Goal: Task Accomplishment & Management: Manage account settings

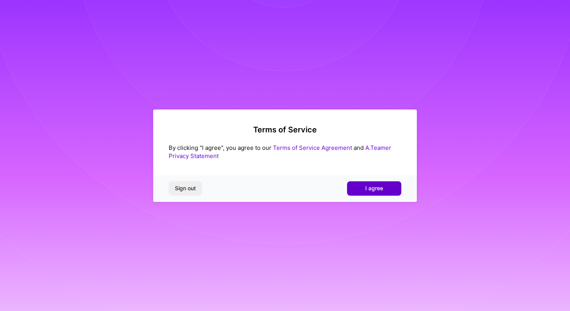
click at [374, 191] on span "I agree" at bounding box center [374, 188] width 18 height 8
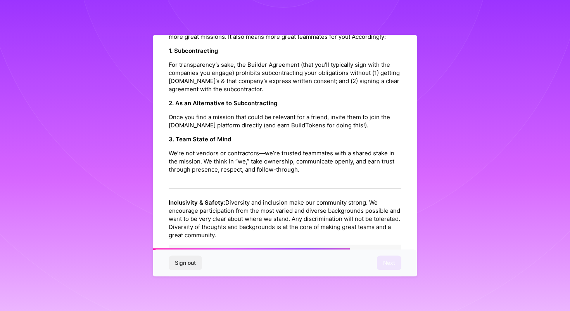
scroll to position [826, 0]
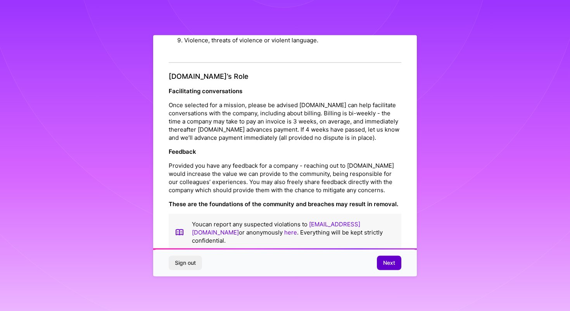
click at [388, 265] on span "Next" at bounding box center [389, 263] width 12 height 8
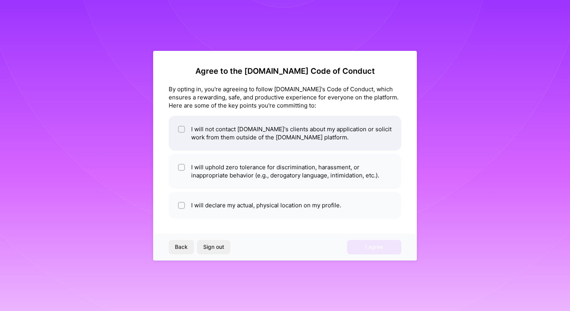
click at [327, 146] on li "I will not contact [DOMAIN_NAME]'s clients about my application or solicit work…" at bounding box center [285, 133] width 233 height 35
checkbox input "true"
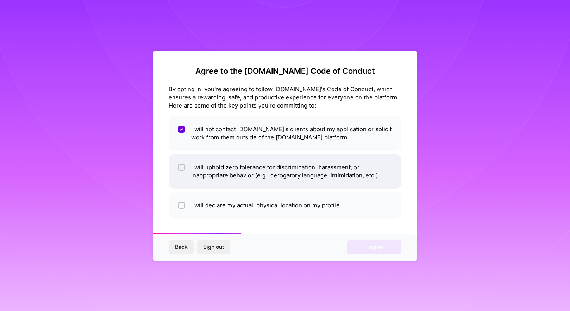
click at [326, 182] on li "I will uphold zero tolerance for discrimination, harassment, or inappropriate b…" at bounding box center [285, 171] width 233 height 35
checkbox input "true"
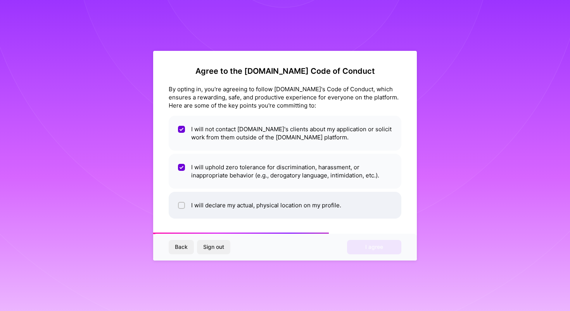
click at [337, 209] on li "I will declare my actual, physical location on my profile." at bounding box center [285, 205] width 233 height 27
checkbox input "true"
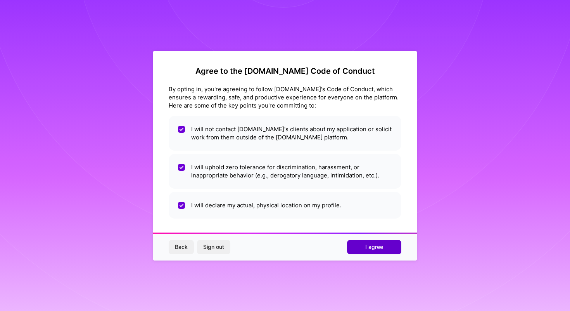
click at [371, 249] on span "I agree" at bounding box center [374, 247] width 18 height 8
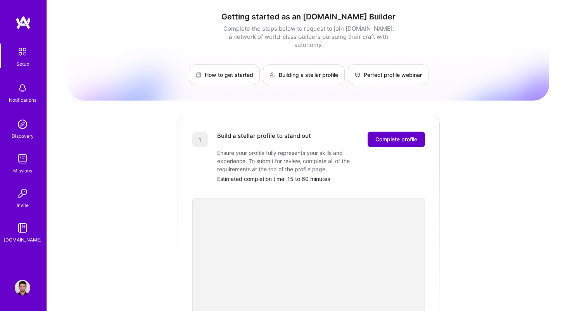
click at [420, 131] on button "Complete profile" at bounding box center [396, 139] width 57 height 16
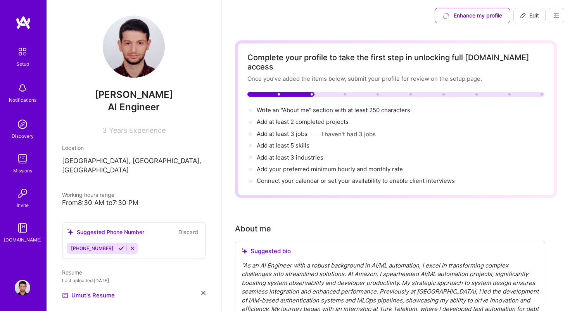
click at [130, 132] on span "Years Experience" at bounding box center [137, 130] width 57 height 8
click at [535, 14] on span "Edit" at bounding box center [529, 16] width 19 height 8
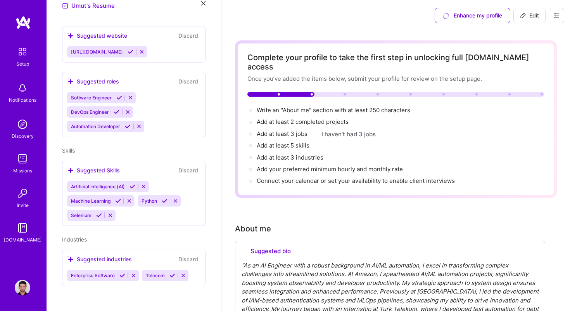
select select "US"
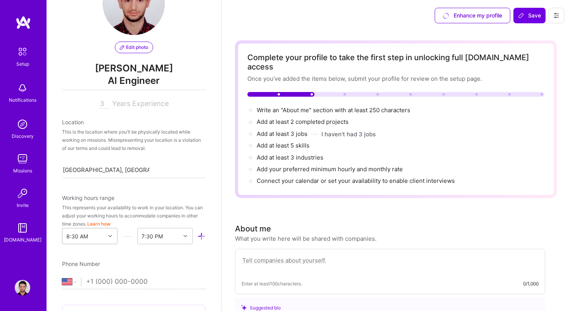
scroll to position [0, 0]
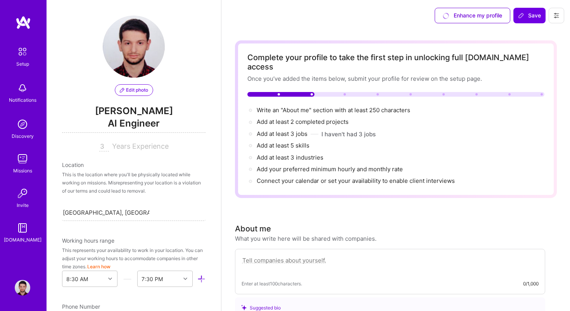
click at [123, 149] on span "Years Experience" at bounding box center [140, 146] width 57 height 8
click at [103, 147] on input "3" at bounding box center [104, 146] width 10 height 9
type input "5"
click at [145, 164] on div "Location" at bounding box center [134, 165] width 144 height 8
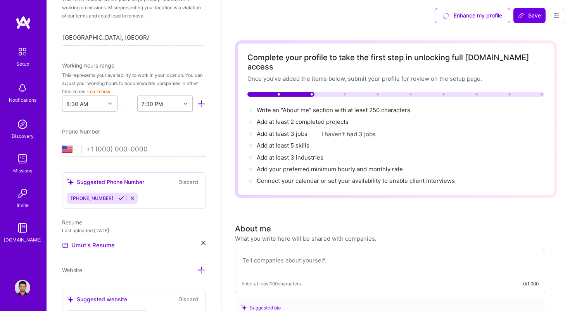
scroll to position [176, 0]
click at [75, 147] on select "[GEOGRAPHIC_DATA] [GEOGRAPHIC_DATA] [GEOGRAPHIC_DATA] [GEOGRAPHIC_DATA] [US_STA…" at bounding box center [71, 148] width 19 height 9
click at [89, 197] on span "[PHONE_NUMBER]" at bounding box center [92, 197] width 43 height 6
click at [118, 197] on icon at bounding box center [121, 197] width 6 height 6
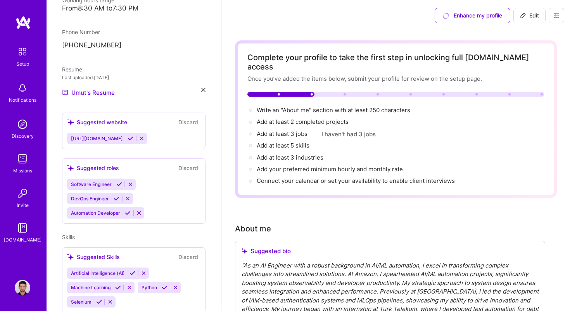
scroll to position [272, 0]
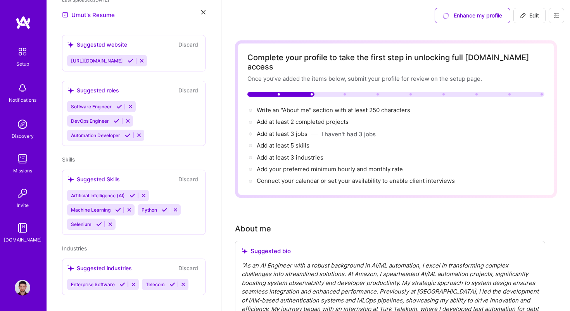
click at [195, 278] on div "Enterprise Software Telecom" at bounding box center [133, 283] width 133 height 11
click at [105, 264] on div "Suggested industries" at bounding box center [99, 268] width 65 height 8
click at [191, 263] on button "Discard" at bounding box center [188, 267] width 24 height 9
click at [188, 263] on button "Discard" at bounding box center [188, 267] width 24 height 9
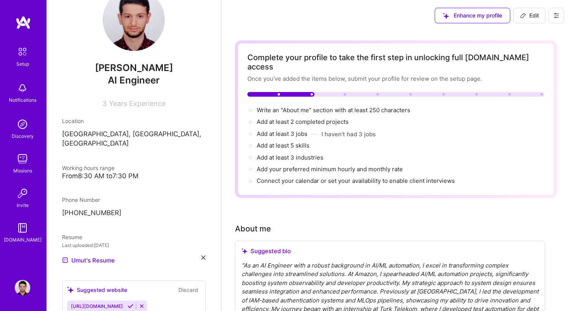
scroll to position [21, 0]
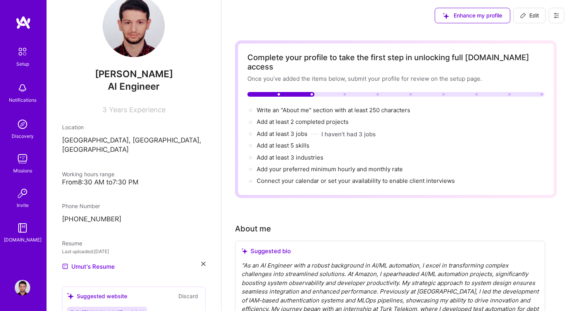
click at [118, 106] on span "Years Experience" at bounding box center [137, 110] width 57 height 8
click at [103, 111] on span "3" at bounding box center [104, 110] width 4 height 8
click at [106, 111] on span "3" at bounding box center [104, 110] width 4 height 8
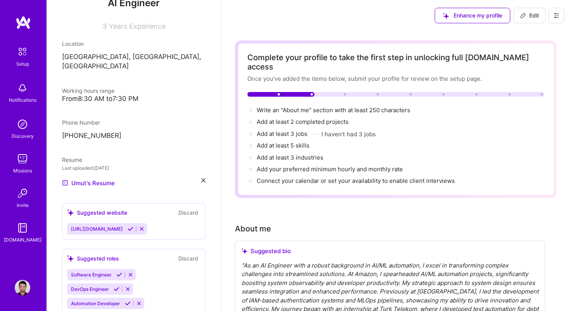
scroll to position [0, 0]
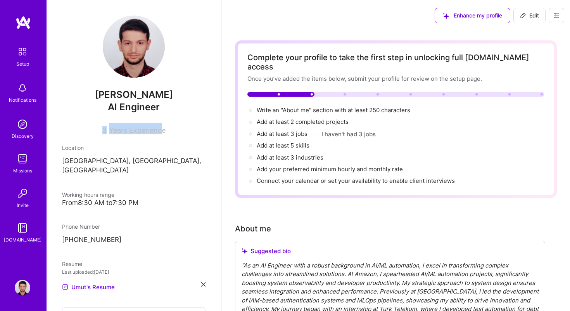
drag, startPoint x: 102, startPoint y: 131, endPoint x: 164, endPoint y: 131, distance: 62.1
click at [164, 131] on div "3 Years Experience" at bounding box center [134, 128] width 144 height 11
click at [164, 131] on span "Years Experience" at bounding box center [137, 130] width 57 height 8
click at [107, 127] on div "3 Years Experience" at bounding box center [134, 128] width 144 height 11
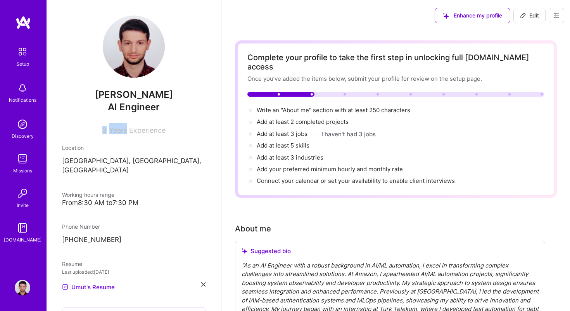
click at [107, 127] on div "3 Years Experience" at bounding box center [134, 128] width 144 height 11
click at [104, 128] on span "3" at bounding box center [104, 130] width 4 height 8
click at [106, 128] on span "3" at bounding box center [104, 130] width 4 height 8
click at [105, 128] on span "3" at bounding box center [104, 130] width 4 height 8
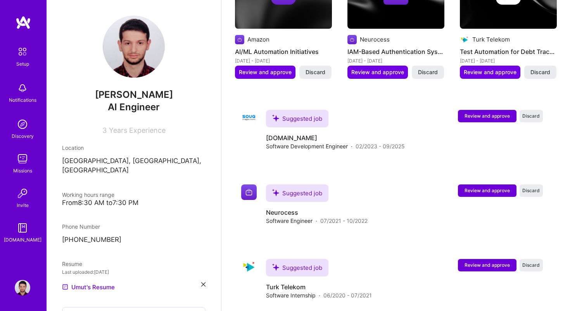
scroll to position [472, 0]
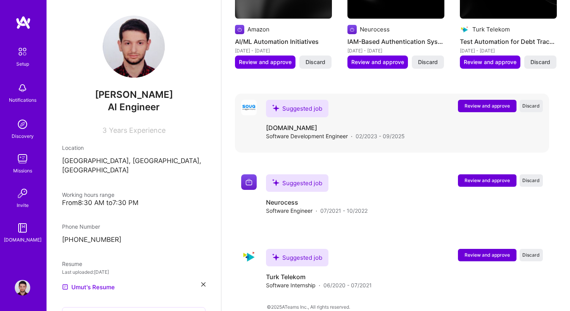
click at [354, 132] on div "Software Development Engineer · 02/2023 - 09/2025" at bounding box center [335, 136] width 139 height 8
click at [537, 102] on span "Discard" at bounding box center [530, 105] width 17 height 7
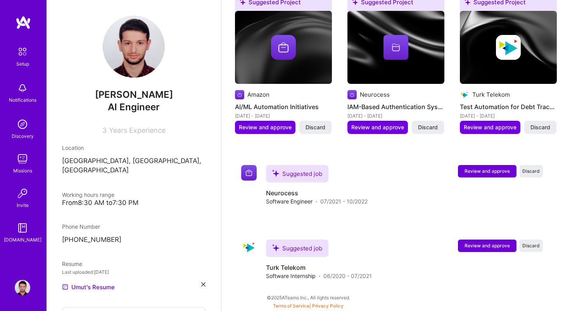
scroll to position [398, 0]
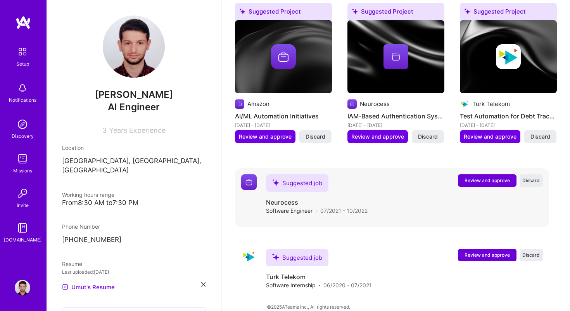
click at [487, 177] on span "Review and approve" at bounding box center [487, 180] width 45 height 7
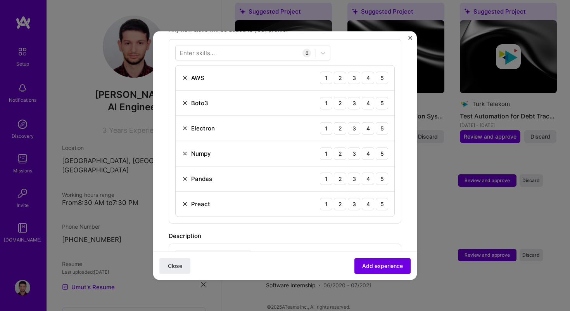
scroll to position [477, 0]
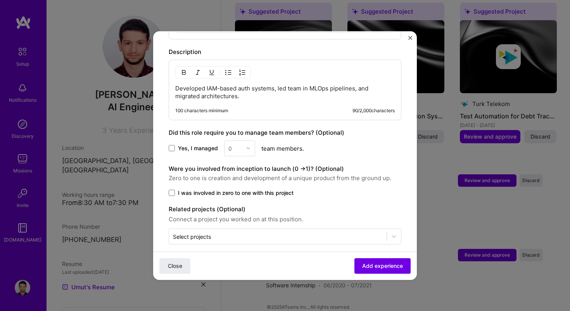
click at [195, 144] on span "Yes, I managed" at bounding box center [198, 148] width 40 height 8
click at [0, 0] on input "Yes, I managed" at bounding box center [0, 0] width 0 height 0
click at [240, 144] on input "text" at bounding box center [235, 148] width 14 height 8
click at [237, 190] on div "3" at bounding box center [240, 197] width 26 height 14
click at [265, 189] on span "I was involved in zero to one with this project" at bounding box center [236, 193] width 116 height 8
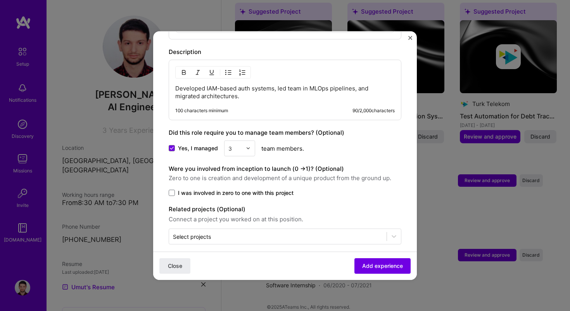
click at [0, 0] on input "I was involved in zero to one with this project" at bounding box center [0, 0] width 0 height 0
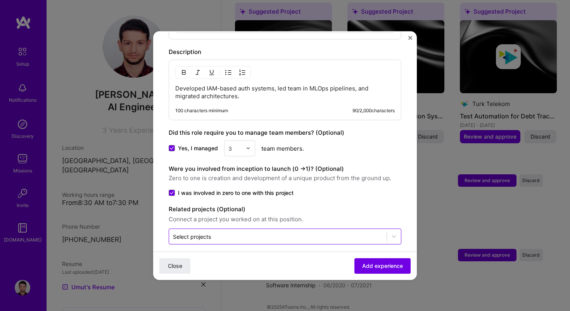
click at [297, 232] on input "text" at bounding box center [278, 236] width 210 height 8
click at [368, 204] on label "Related projects (Optional)" at bounding box center [285, 208] width 233 height 9
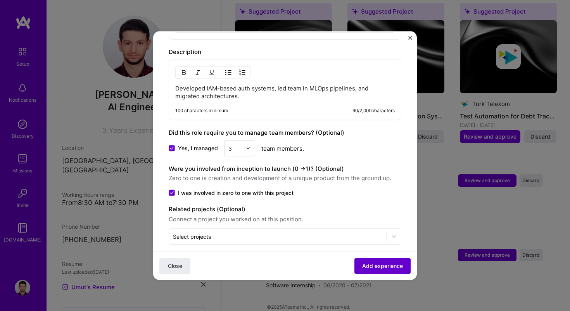
click at [372, 267] on span "Add experience" at bounding box center [382, 266] width 41 height 8
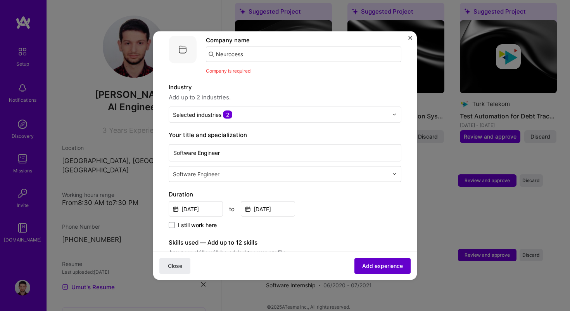
scroll to position [78, 0]
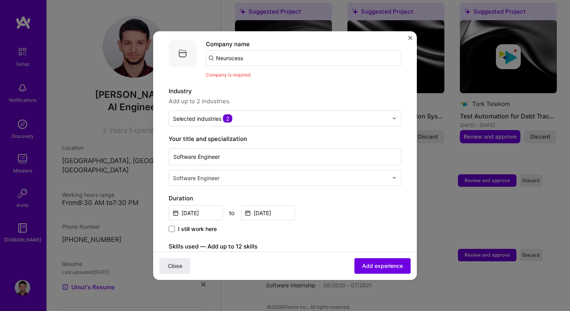
click at [299, 51] on input "Neurocess" at bounding box center [303, 58] width 195 height 16
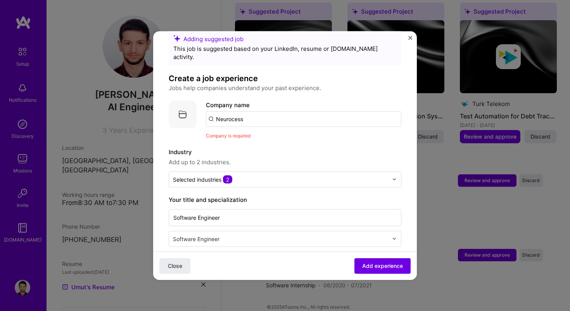
scroll to position [11, 0]
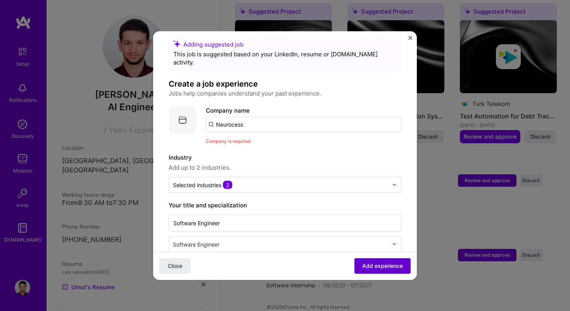
click at [379, 267] on span "Add experience" at bounding box center [382, 266] width 41 height 8
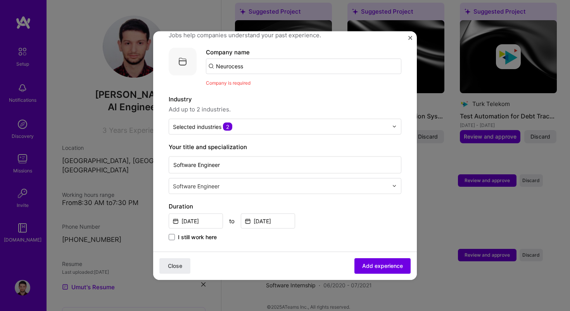
scroll to position [78, 0]
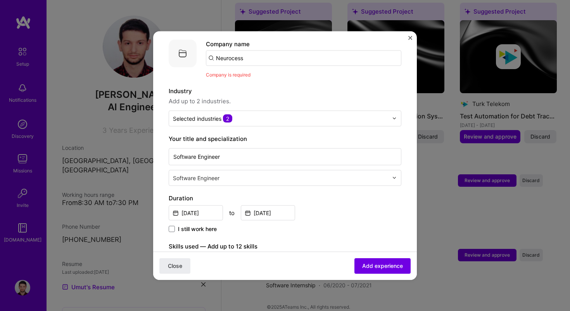
click at [308, 173] on input "text" at bounding box center [281, 177] width 217 height 8
click at [314, 153] on input "Software Engineer" at bounding box center [285, 156] width 233 height 17
click at [313, 153] on input "Software Engineer" at bounding box center [285, 156] width 233 height 17
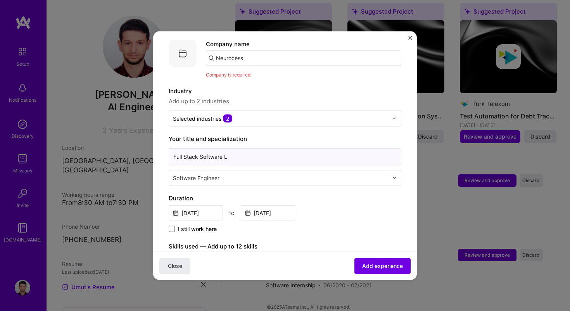
drag, startPoint x: 201, startPoint y: 149, endPoint x: 143, endPoint y: 145, distance: 57.9
click at [143, 145] on div "Adding suggested job This job is suggested based on your LinkedIn, resume or [D…" at bounding box center [285, 155] width 570 height 311
click at [210, 149] on input "Software L" at bounding box center [285, 156] width 233 height 17
type input "Software Laed"
click at [248, 173] on input "text" at bounding box center [281, 177] width 217 height 8
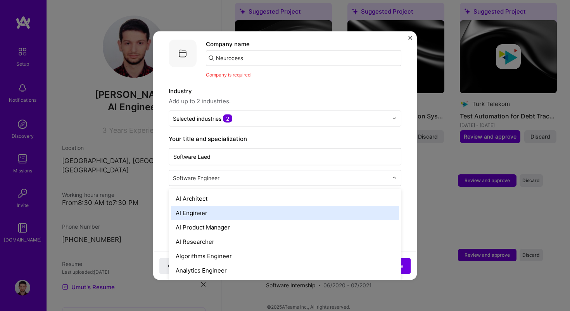
click at [255, 206] on div "AI Engineer" at bounding box center [285, 212] width 228 height 14
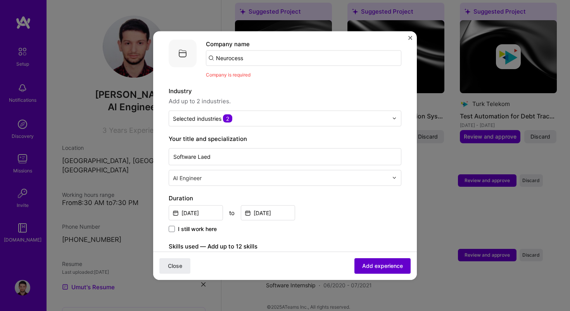
click at [379, 263] on span "Add experience" at bounding box center [382, 266] width 41 height 8
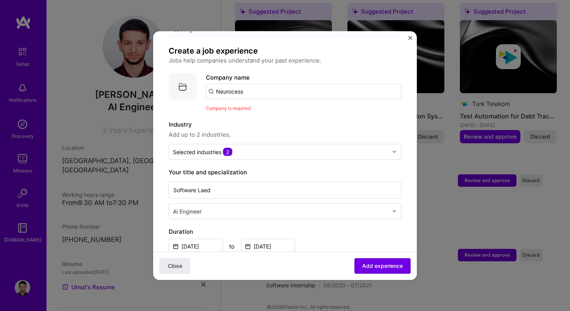
scroll to position [0, 0]
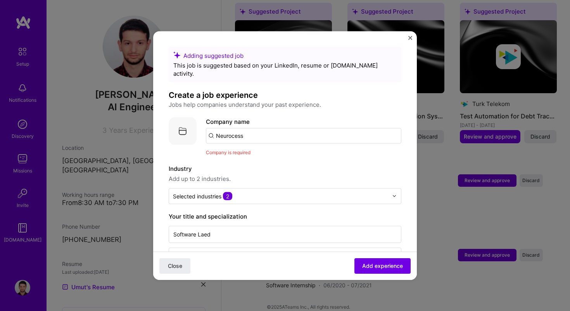
click at [285, 130] on input "Neurocess" at bounding box center [303, 136] width 195 height 16
click at [284, 130] on input "Neurocess" at bounding box center [303, 136] width 195 height 16
type input "Neurocess"
click at [274, 150] on div "Neurocess" at bounding box center [267, 157] width 36 height 14
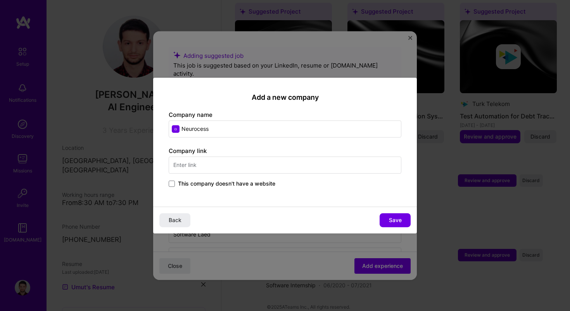
click at [277, 167] on input "text" at bounding box center [285, 164] width 233 height 17
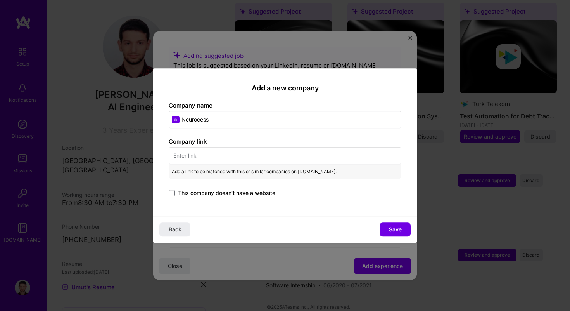
paste input "[URL][DOMAIN_NAME]"
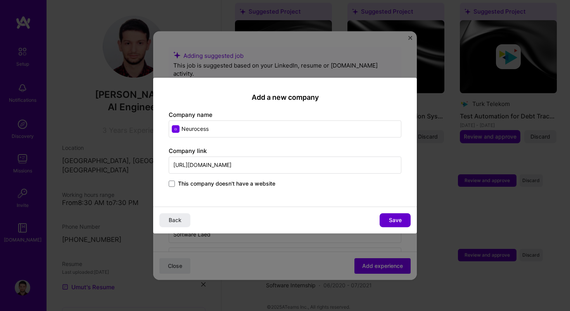
type input "[URL][DOMAIN_NAME]"
click at [393, 217] on span "Save" at bounding box center [395, 220] width 13 height 8
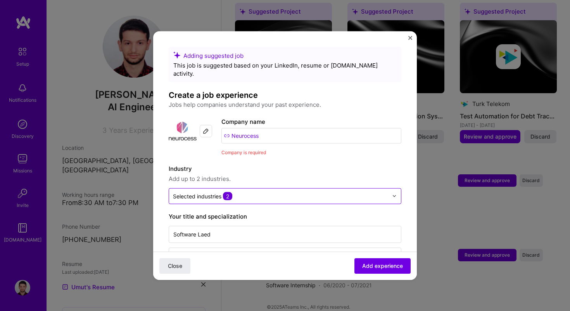
scroll to position [501, 0]
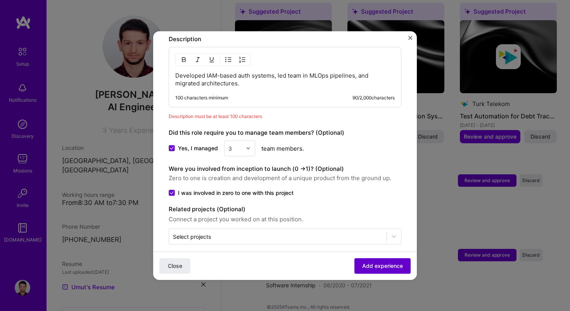
click at [384, 264] on span "Add experience" at bounding box center [382, 266] width 41 height 8
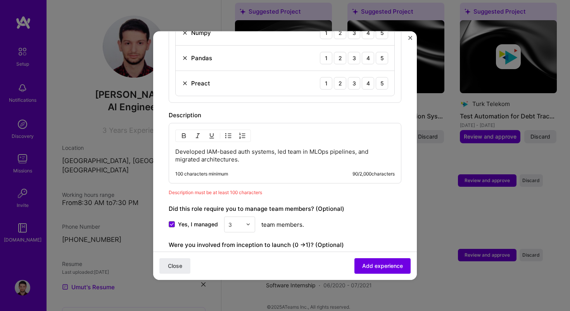
scroll to position [399, 0]
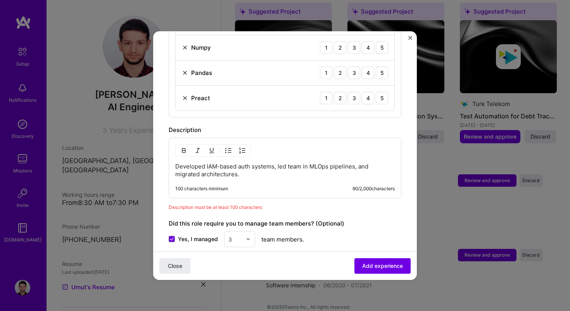
click at [282, 169] on p "Developed IAM-based auth systems, led team in MLOps pipelines, and migrated arc…" at bounding box center [285, 170] width 220 height 16
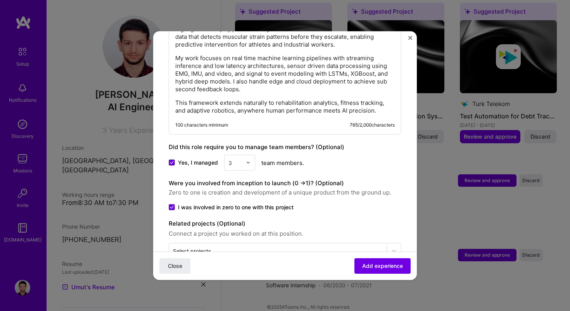
scroll to position [558, 0]
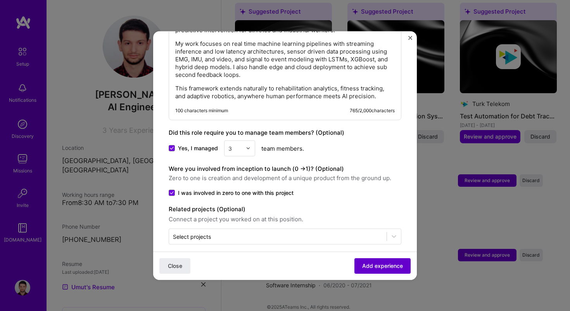
click at [377, 265] on span "Add experience" at bounding box center [382, 266] width 41 height 8
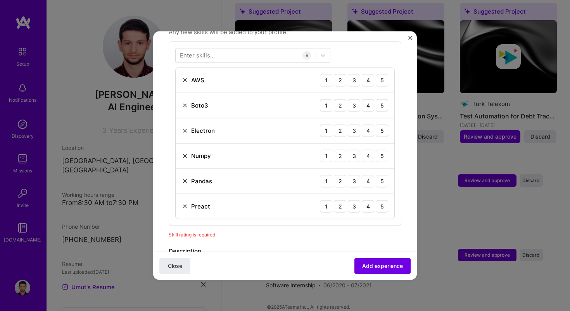
scroll to position [268, 0]
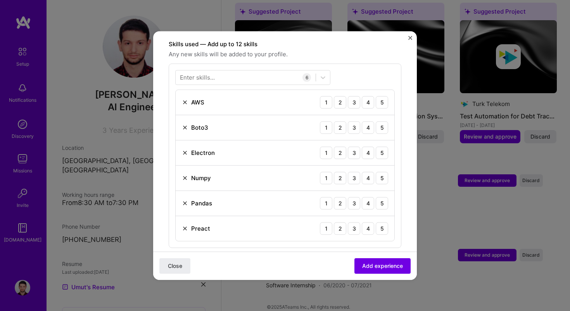
drag, startPoint x: 385, startPoint y: 96, endPoint x: 385, endPoint y: 102, distance: 5.8
click at [385, 96] on div "5" at bounding box center [382, 102] width 12 height 12
click at [385, 121] on div "5" at bounding box center [382, 127] width 12 height 12
click at [380, 149] on div "5" at bounding box center [382, 152] width 12 height 12
click at [366, 146] on div "4" at bounding box center [368, 152] width 12 height 12
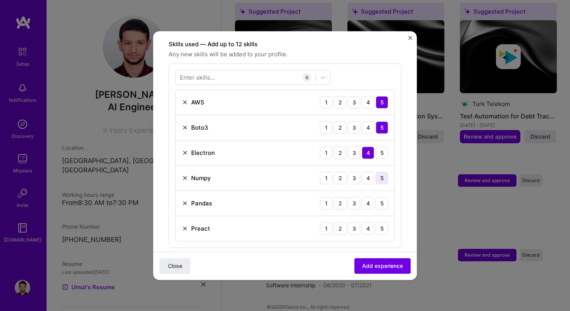
click at [381, 171] on div "5" at bounding box center [382, 177] width 12 height 12
click at [380, 197] on div "5" at bounding box center [382, 203] width 12 height 12
click at [368, 197] on div "4" at bounding box center [368, 203] width 12 height 12
click at [182, 225] on img at bounding box center [185, 228] width 6 height 6
click at [236, 71] on div at bounding box center [246, 77] width 140 height 13
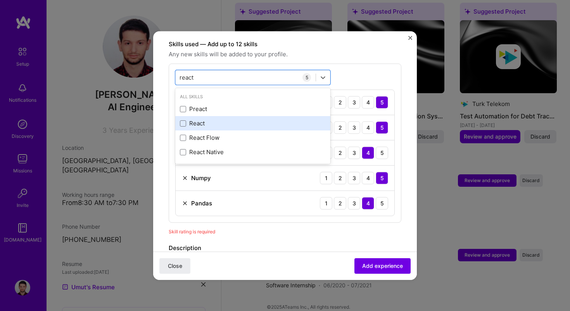
click at [227, 119] on div "React" at bounding box center [253, 123] width 146 height 8
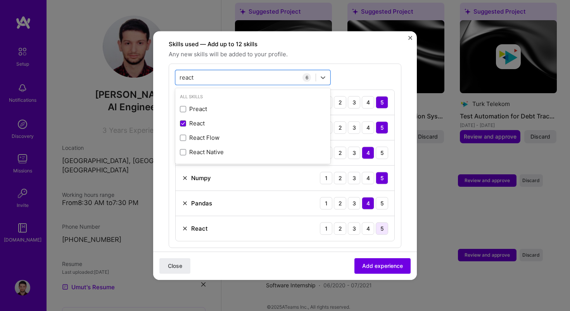
type input "react"
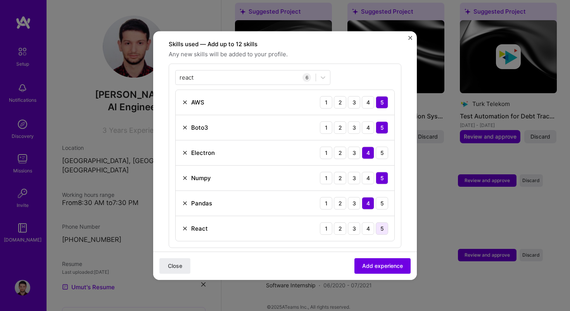
click at [382, 222] on div "5" at bounding box center [382, 228] width 12 height 12
click at [384, 263] on span "Add experience" at bounding box center [382, 266] width 41 height 8
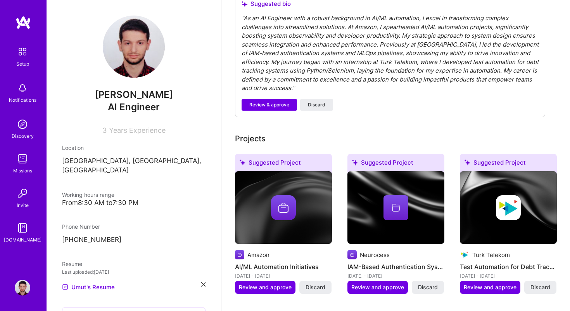
scroll to position [247, 0]
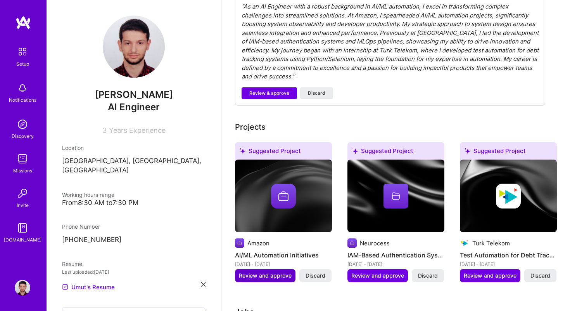
click at [266, 272] on span "Review and approve" at bounding box center [265, 276] width 53 height 8
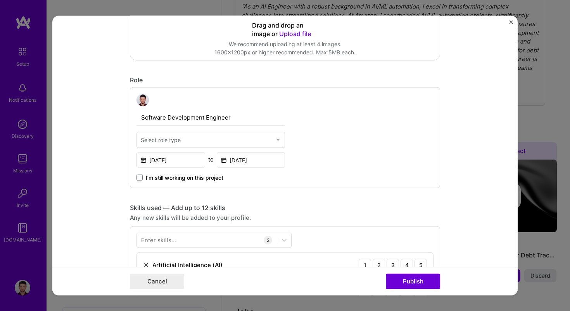
scroll to position [206, 0]
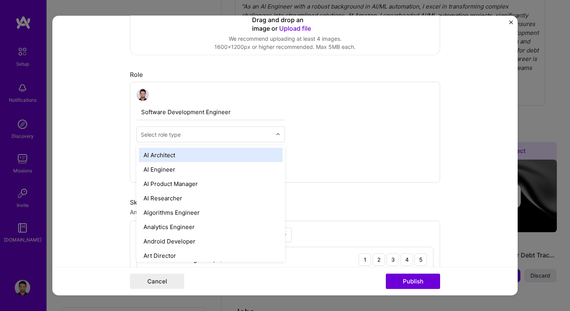
click at [236, 130] on div at bounding box center [206, 134] width 131 height 10
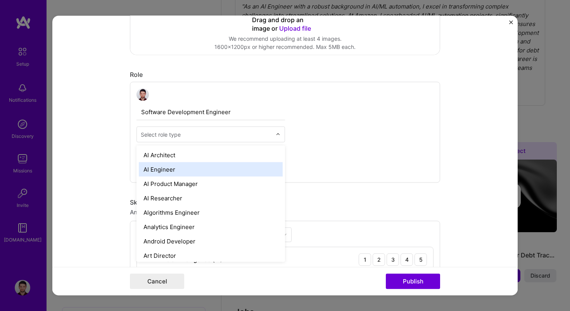
click at [233, 170] on div "AI Engineer" at bounding box center [211, 169] width 144 height 14
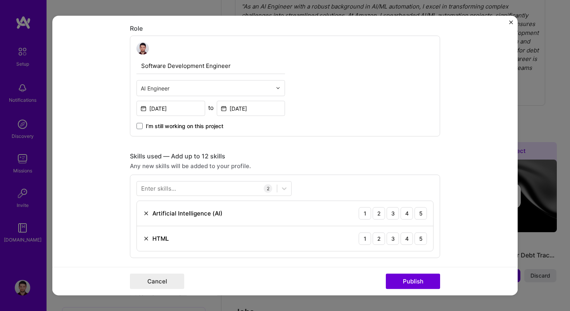
scroll to position [257, 0]
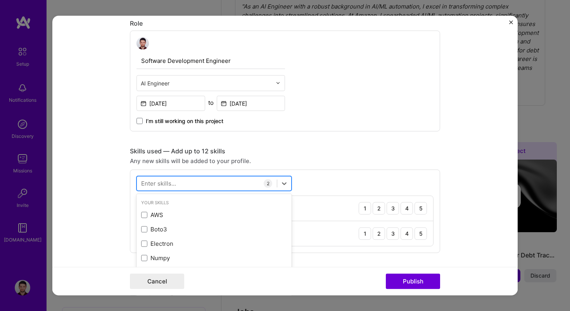
click at [239, 181] on div at bounding box center [207, 183] width 140 height 13
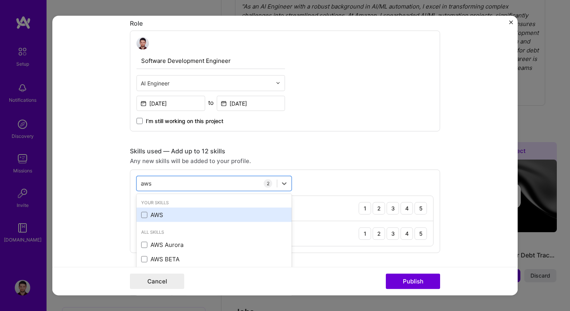
click at [226, 213] on div "AWS" at bounding box center [214, 215] width 146 height 8
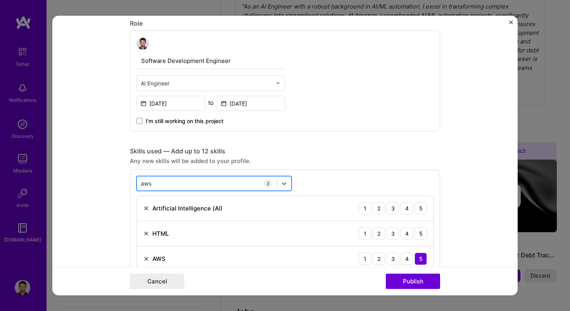
click at [216, 181] on div "aws aws" at bounding box center [207, 183] width 140 height 13
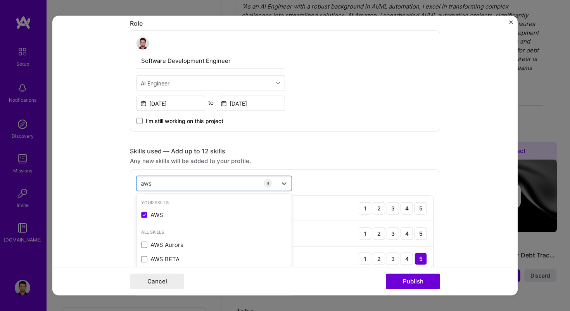
scroll to position [32, 0]
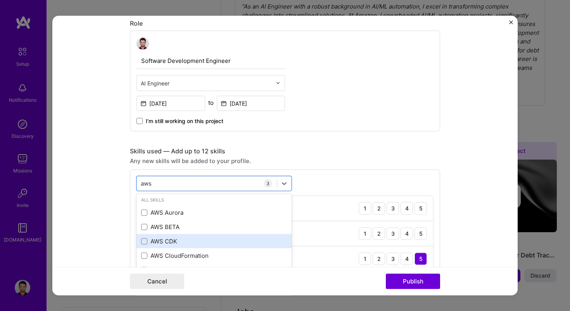
click at [222, 245] on div "AWS CDK" at bounding box center [214, 241] width 146 height 8
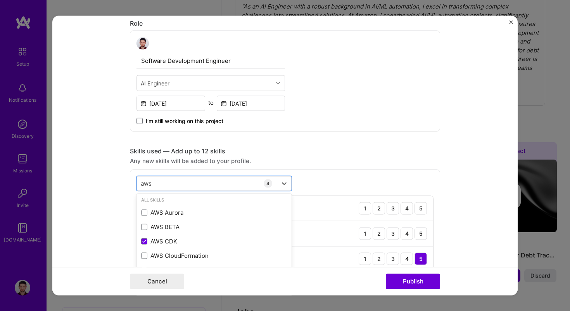
click at [343, 145] on div "Editing suggested project This project is suggested based on your LinkedIn, res…" at bounding box center [285, 229] width 310 height 910
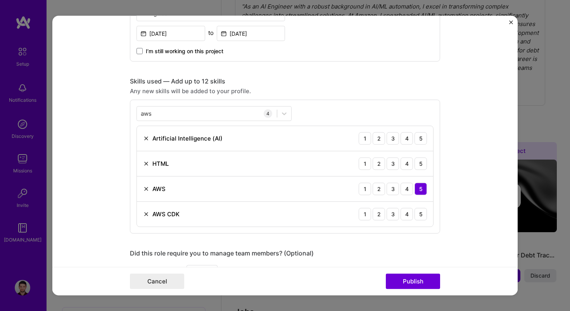
scroll to position [355, 0]
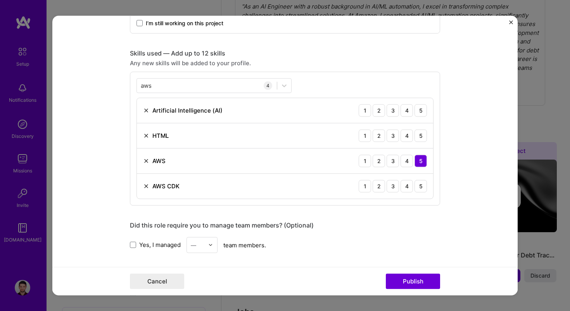
click at [147, 134] on img at bounding box center [146, 135] width 6 height 6
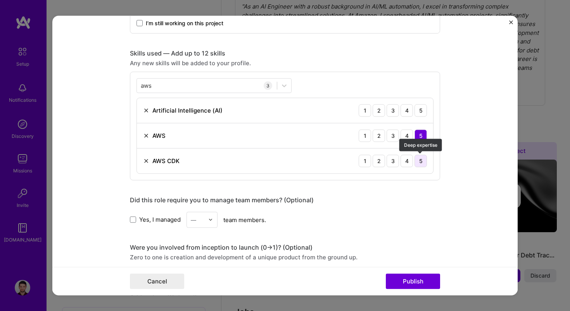
click at [421, 157] on div "5" at bounding box center [421, 160] width 12 height 12
click at [411, 112] on div "4" at bounding box center [407, 110] width 12 height 12
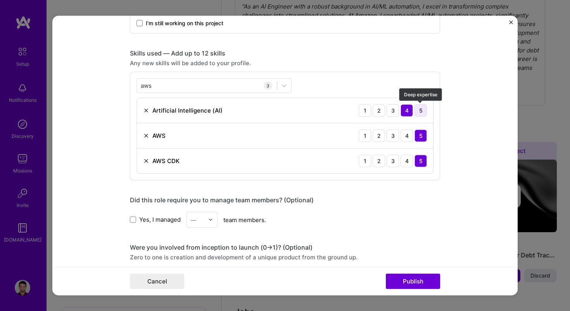
click at [418, 109] on div "5" at bounding box center [421, 110] width 12 height 12
click at [163, 91] on div "aws aws" at bounding box center [207, 85] width 140 height 13
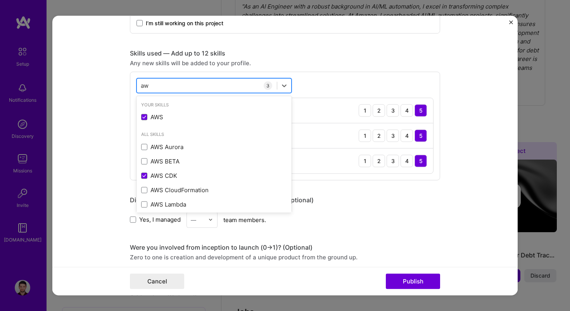
type input "a"
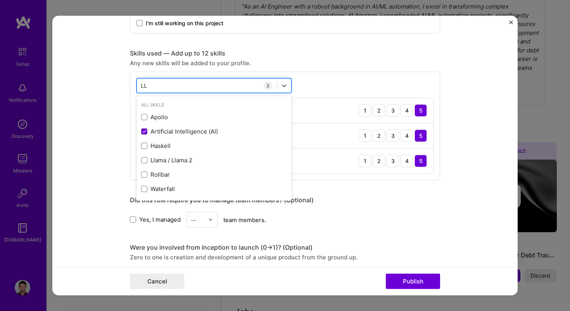
type input "L"
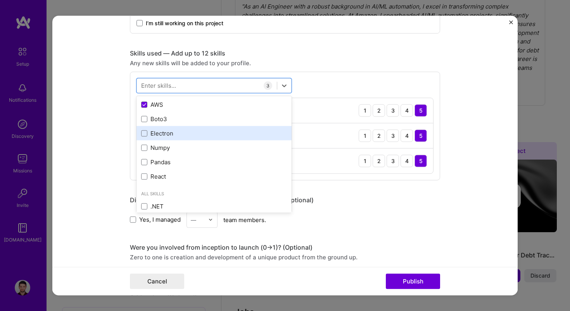
scroll to position [14, 0]
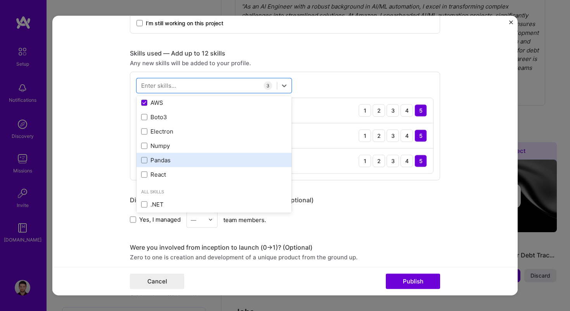
click at [173, 159] on div "Pandas" at bounding box center [214, 160] width 146 height 8
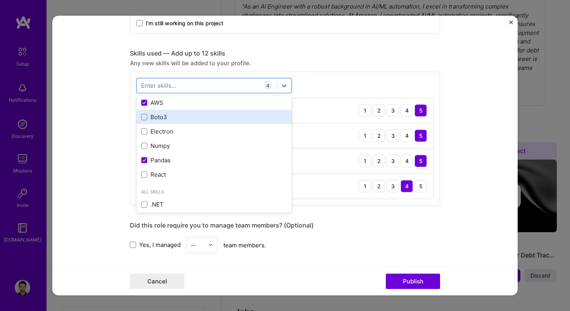
click at [197, 117] on div "Boto3" at bounding box center [214, 117] width 146 height 8
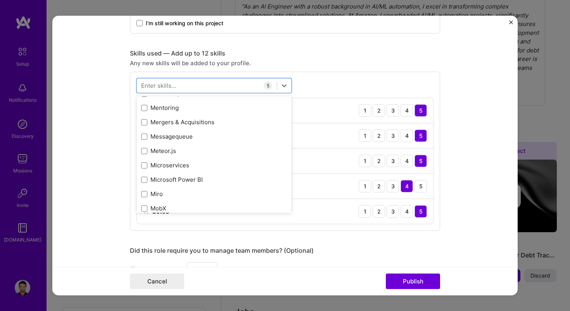
scroll to position [2954, 0]
type input "k"
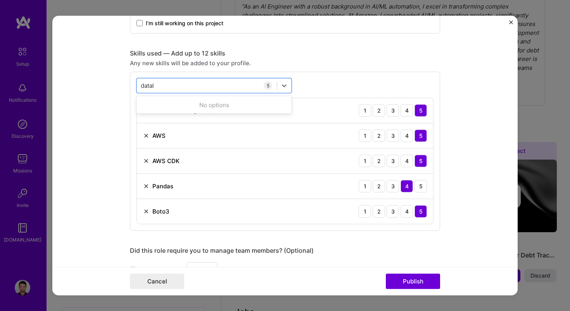
scroll to position [0, 0]
type input "d"
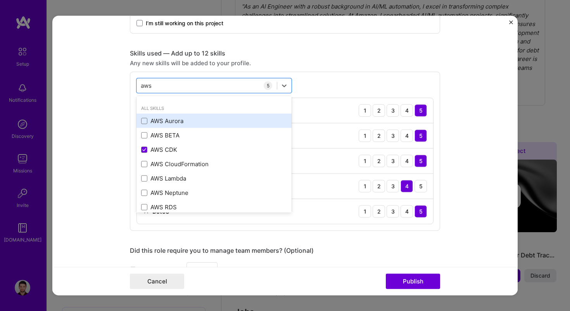
scroll to position [32, 0]
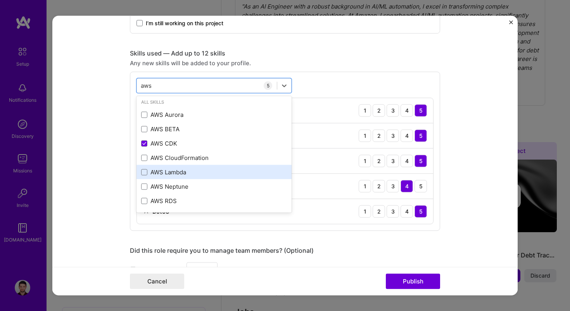
click at [212, 175] on div "AWS Lambda" at bounding box center [214, 172] width 146 height 8
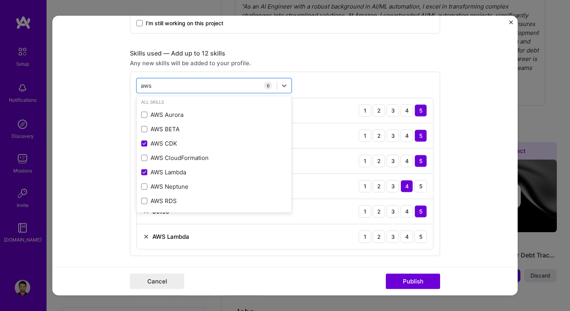
type input "aws"
click at [106, 189] on form "Editing suggested project This project is suggested based on your LinkedIn, res…" at bounding box center [284, 156] width 465 height 280
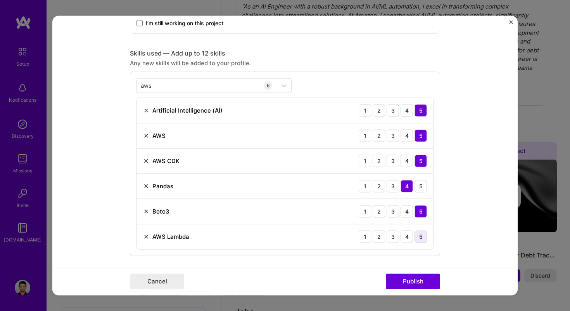
click at [426, 240] on div "5" at bounding box center [421, 236] width 12 height 12
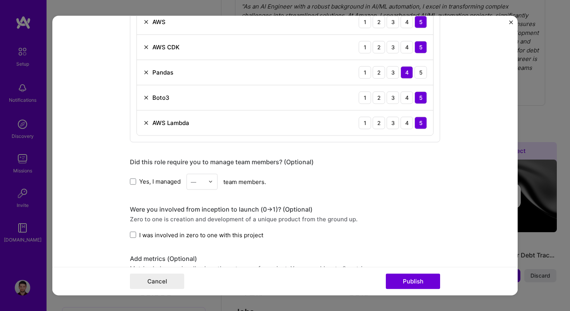
scroll to position [536, 0]
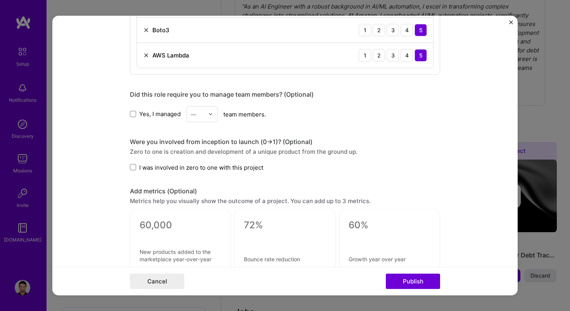
click at [160, 114] on span "Yes, I managed" at bounding box center [160, 114] width 42 height 8
click at [0, 0] on input "Yes, I managed" at bounding box center [0, 0] width 0 height 0
click at [201, 114] on input "text" at bounding box center [198, 114] width 14 height 8
click at [202, 151] on div "2" at bounding box center [202, 149] width 26 height 14
click at [211, 169] on span "I was involved in zero to one with this project" at bounding box center [201, 167] width 124 height 8
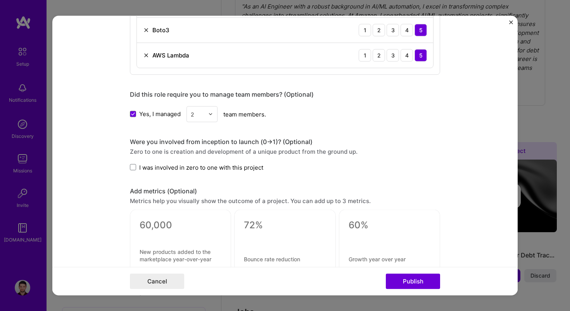
click at [0, 0] on input "I was involved in zero to one with this project" at bounding box center [0, 0] width 0 height 0
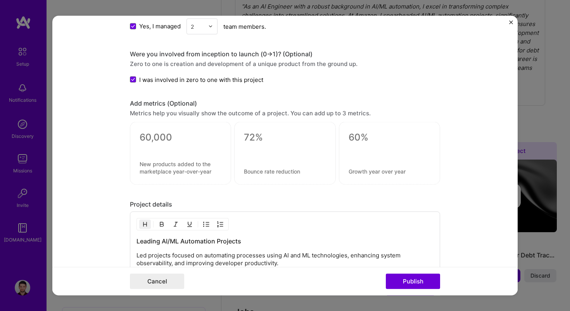
scroll to position [644, 0]
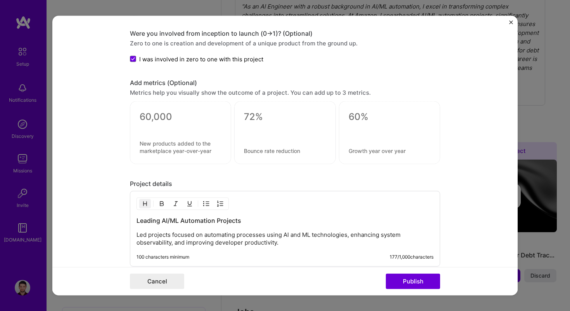
click at [208, 126] on div at bounding box center [181, 127] width 82 height 8
click at [167, 124] on div at bounding box center [181, 127] width 82 height 8
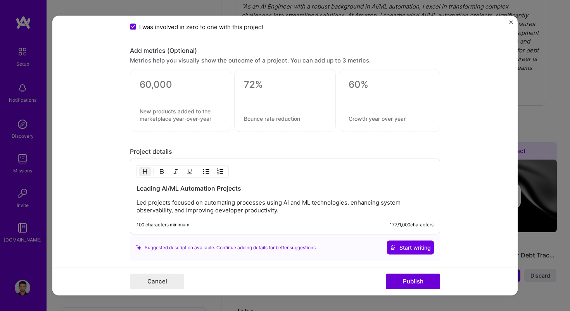
scroll to position [689, 0]
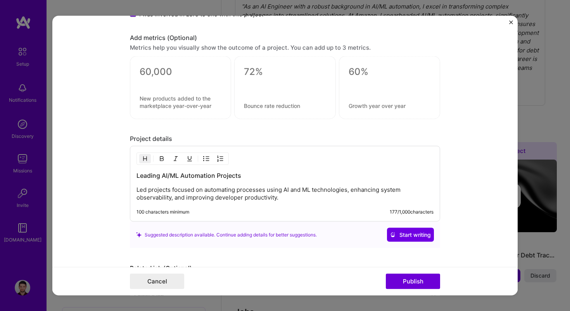
click at [298, 90] on div at bounding box center [284, 87] width 101 height 63
click at [375, 83] on div at bounding box center [390, 85] width 82 height 8
click at [356, 67] on textarea at bounding box center [390, 72] width 82 height 12
click at [273, 62] on div at bounding box center [284, 87] width 101 height 63
click at [267, 69] on textarea at bounding box center [285, 72] width 82 height 12
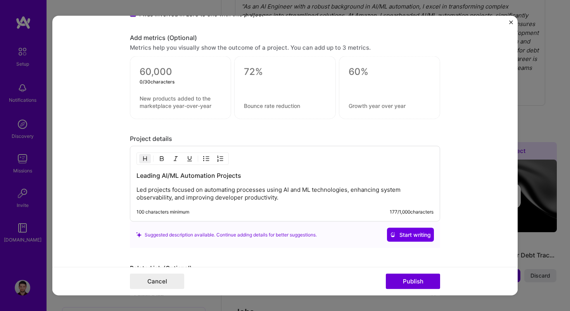
click at [169, 75] on textarea at bounding box center [181, 72] width 82 height 12
click at [176, 102] on textarea at bounding box center [181, 102] width 82 height 15
click at [182, 67] on textarea at bounding box center [181, 72] width 82 height 12
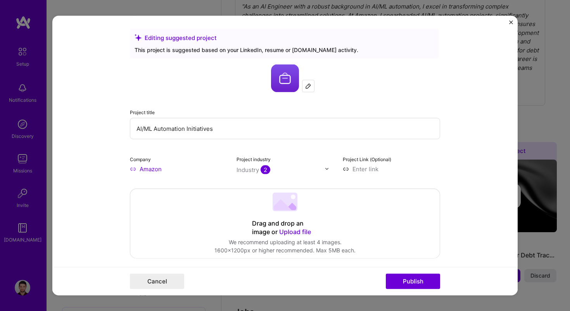
scroll to position [0, 0]
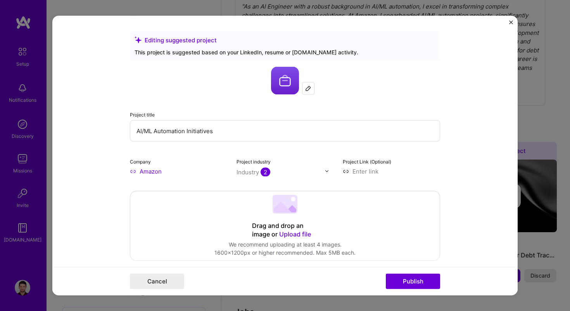
click at [511, 21] on img "Close" at bounding box center [511, 22] width 4 height 4
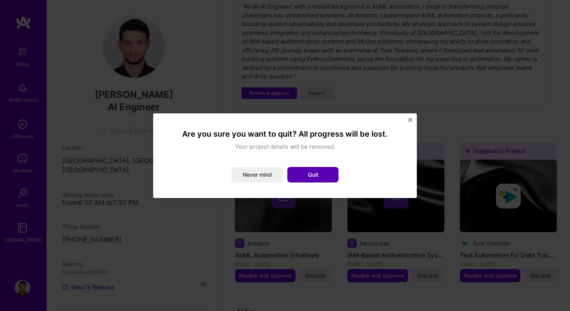
click at [306, 175] on button "Quit" at bounding box center [312, 175] width 51 height 16
